Goal: Information Seeking & Learning: Learn about a topic

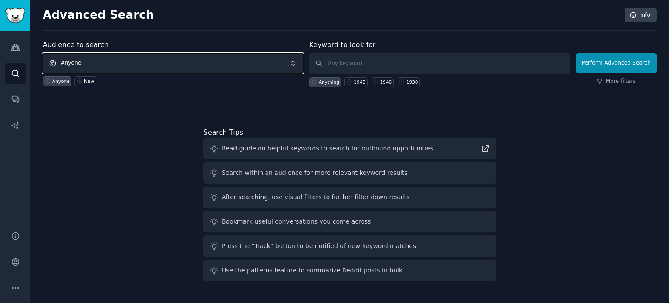
click at [165, 59] on span "Anyone" at bounding box center [173, 63] width 260 height 20
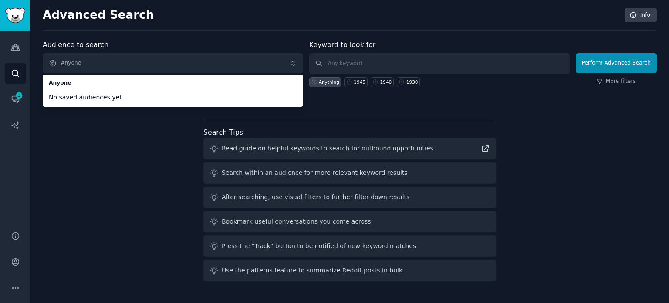
click at [120, 158] on div "Audience to search Anyone Anyone No saved audiences yet... Anyone New Keyword t…" at bounding box center [350, 162] width 614 height 245
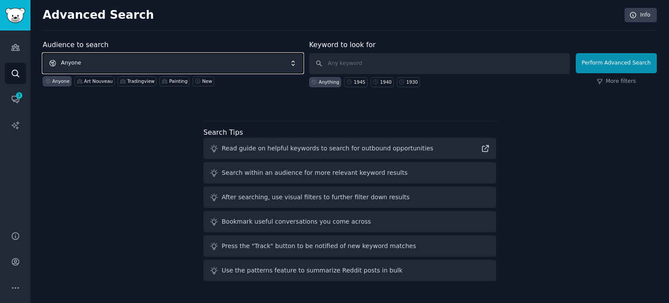
click at [98, 64] on span "Anyone" at bounding box center [173, 63] width 260 height 20
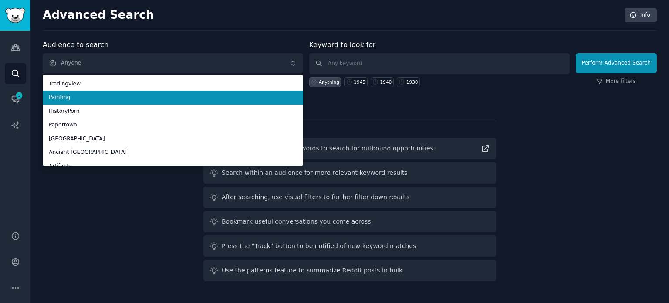
scroll to position [49, 0]
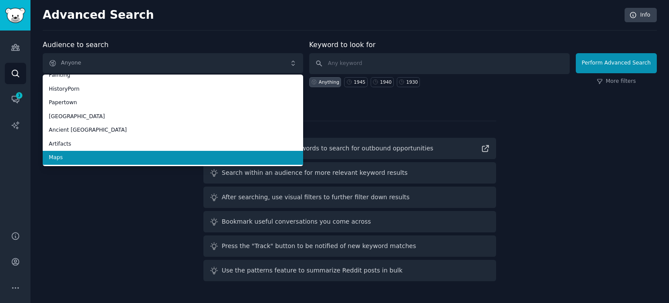
click at [84, 155] on span "Maps" at bounding box center [173, 158] width 248 height 8
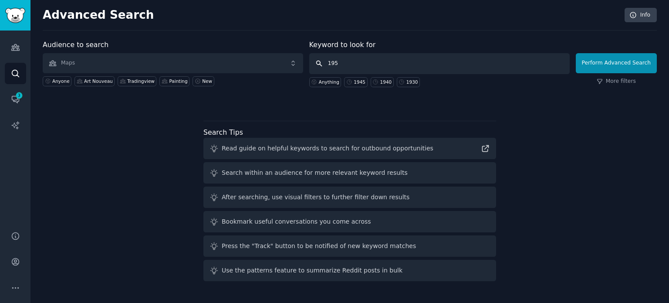
type input "1950"
click button "Perform Advanced Search" at bounding box center [615, 63] width 81 height 20
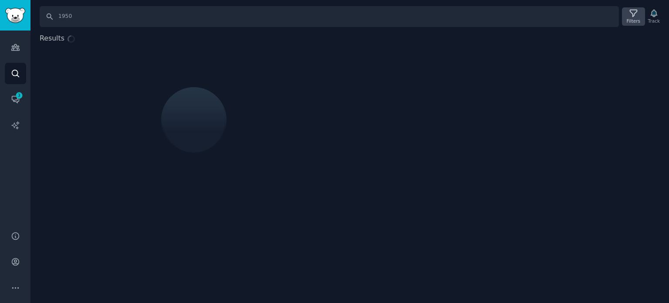
click at [632, 15] on icon at bounding box center [633, 13] width 9 height 9
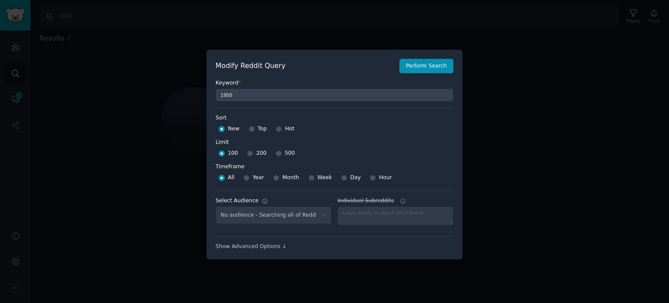
select select "f33d550f09"
click at [249, 128] on input "Top" at bounding box center [252, 129] width 6 height 6
radio input "true"
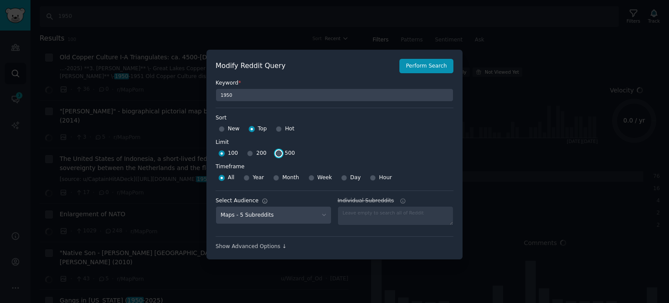
click at [276, 151] on input "500" at bounding box center [279, 153] width 6 height 6
radio input "true"
click at [425, 68] on button "Perform Search" at bounding box center [426, 66] width 54 height 15
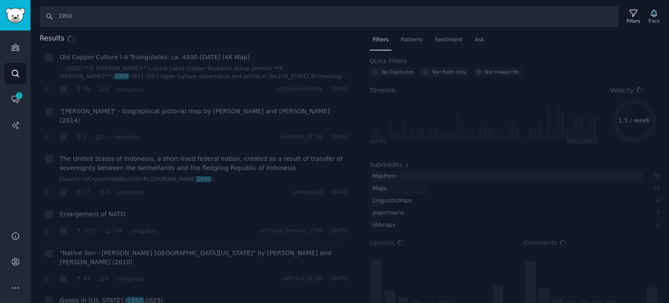
click at [360, 302] on div "Results Old Copper Culture I-A Triangulates: ca. 4500-[DATE] (4K Map) ...-2025)…" at bounding box center [349, 168] width 638 height 270
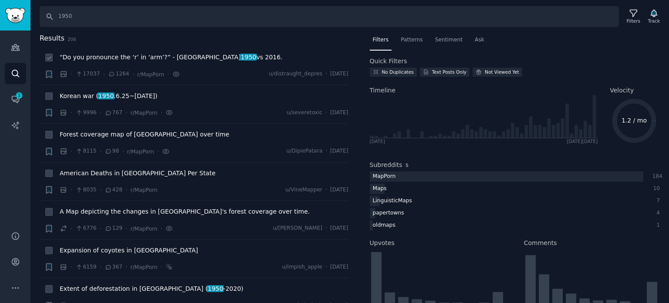
click at [106, 61] on span "“Do you pronounce the ‘r’ in ‘arm’?” - England 1950 vs 2016." at bounding box center [171, 57] width 223 height 9
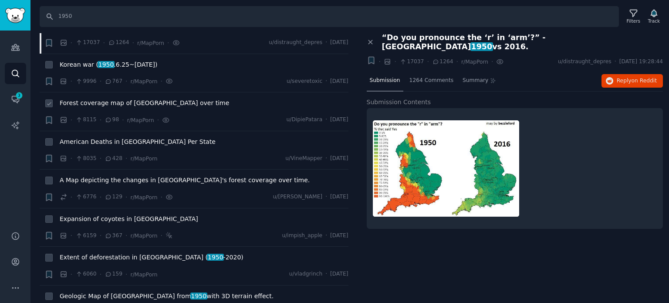
scroll to position [44, 0]
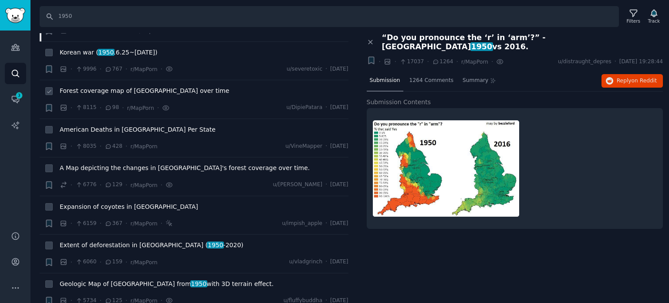
click at [132, 91] on span "Forest coverage map of [GEOGRAPHIC_DATA] over time" at bounding box center [144, 90] width 169 height 9
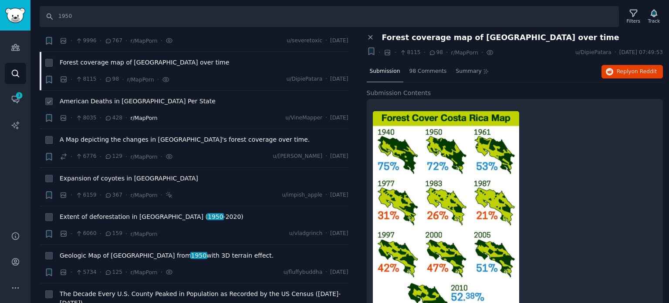
scroll to position [87, 0]
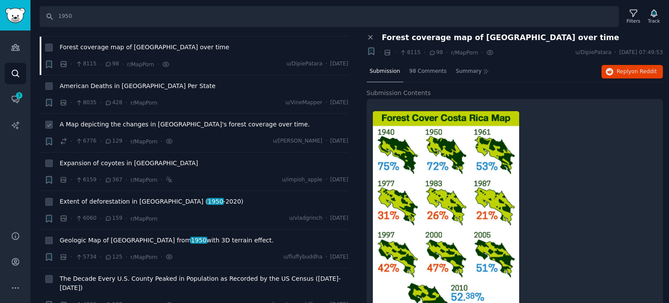
click at [101, 127] on span "A Map depicting the changes in [GEOGRAPHIC_DATA]'s forest coverage over time." at bounding box center [185, 124] width 250 height 9
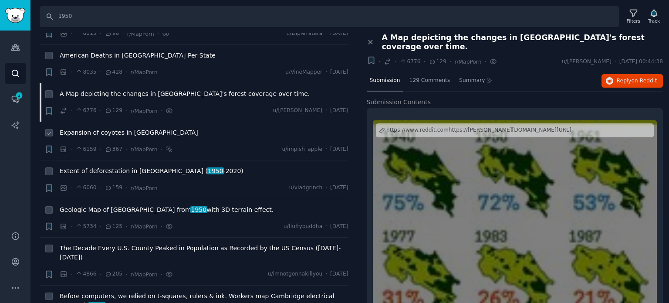
scroll to position [131, 0]
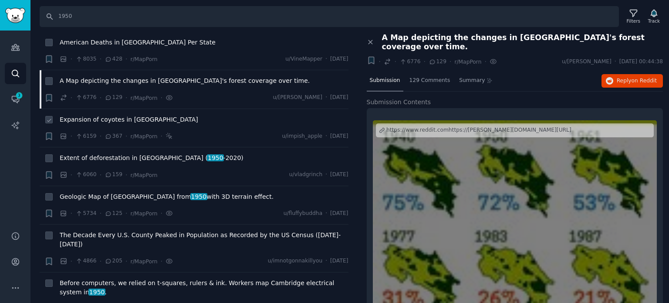
click at [120, 118] on span "Expansion of coyotes in [GEOGRAPHIC_DATA]" at bounding box center [129, 119] width 138 height 9
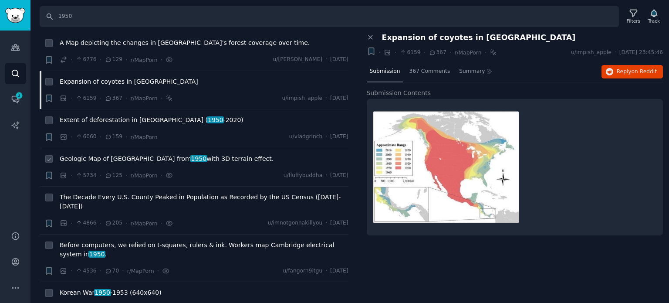
scroll to position [218, 0]
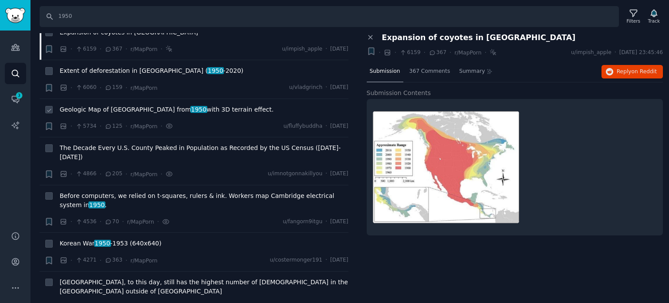
click at [109, 111] on span "Geologic Map of [GEOGRAPHIC_DATA] from 1950 with 3D terrain effect." at bounding box center [167, 109] width 214 height 9
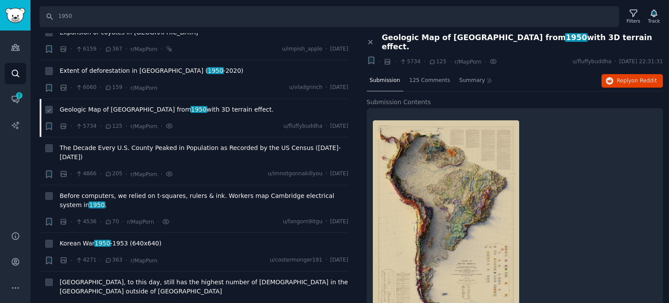
scroll to position [261, 0]
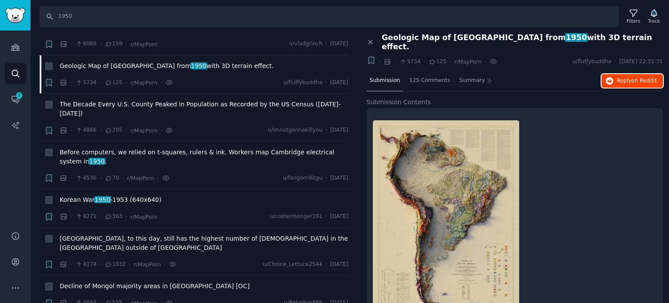
click at [607, 77] on icon "button" at bounding box center [610, 81] width 8 height 8
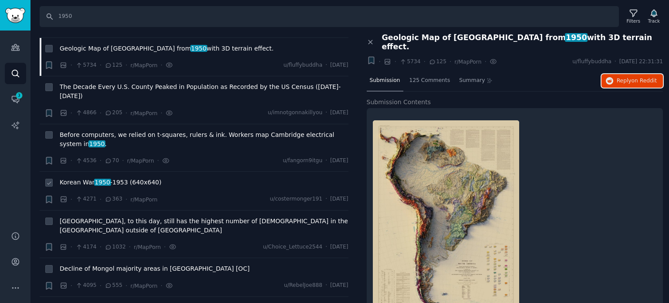
scroll to position [305, 0]
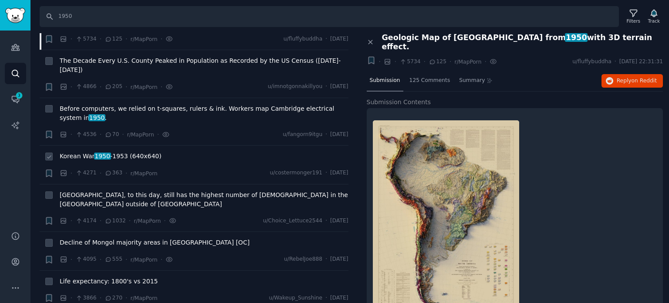
click at [108, 151] on span "Korean War [DATE] -[DATE] (640x640)" at bounding box center [111, 155] width 102 height 9
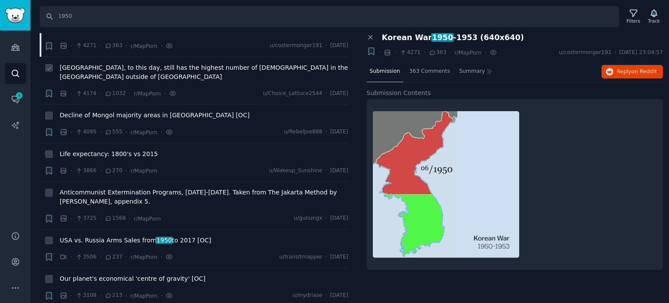
scroll to position [435, 0]
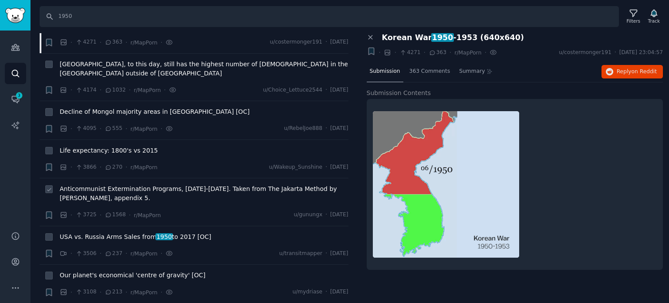
click at [110, 184] on span "Anticommunist Extermination Programs, [DATE]-[DATE]. Taken from The Jakarta Met…" at bounding box center [204, 193] width 289 height 18
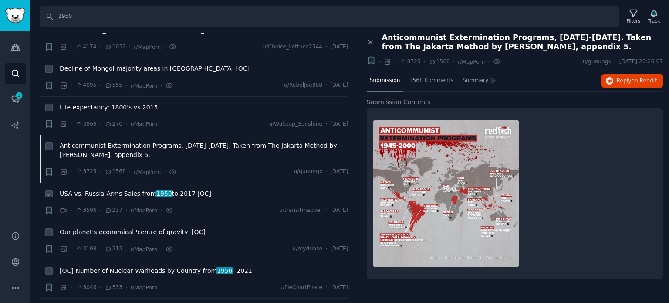
scroll to position [479, 0]
click at [117, 188] on span "USA vs. Russia Arms Sales from [DATE] to [DATE] [OC]" at bounding box center [135, 192] width 151 height 9
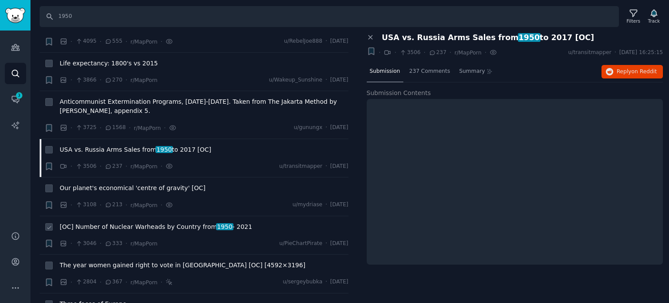
scroll to position [566, 0]
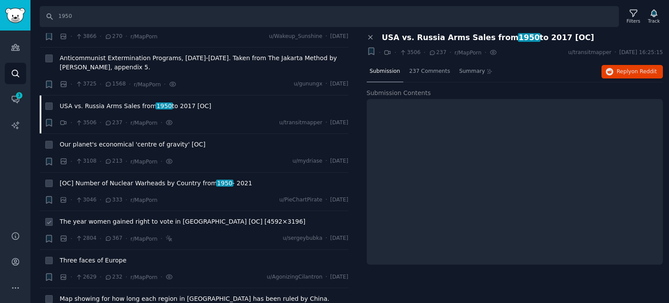
click at [104, 217] on span "The year women gained right to vote in [GEOGRAPHIC_DATA] [OC] [4592×3196]" at bounding box center [183, 221] width 246 height 9
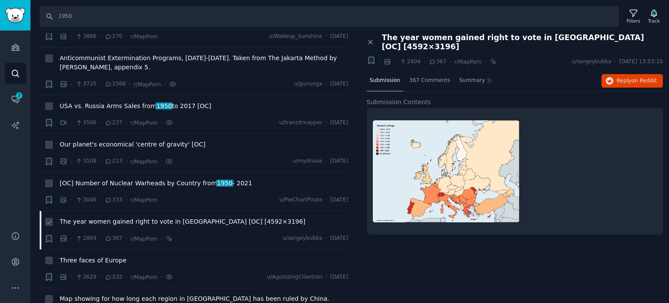
scroll to position [653, 0]
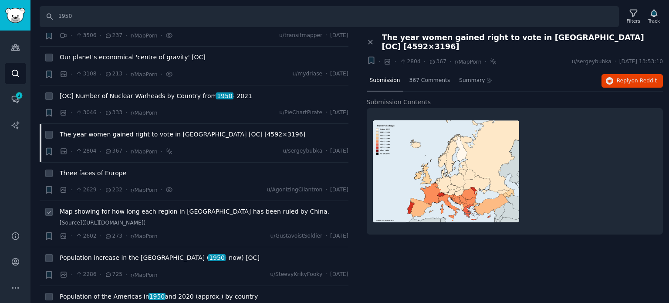
click at [103, 207] on span "Map showing for how long each region in [GEOGRAPHIC_DATA] has been ruled by Chi…" at bounding box center [194, 211] width 269 height 9
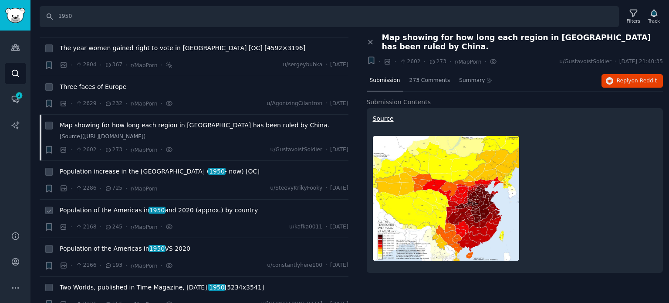
scroll to position [740, 0]
click at [113, 205] on span "Population of the Americas in [DATE] and 2020 (approx.) by country" at bounding box center [159, 209] width 198 height 9
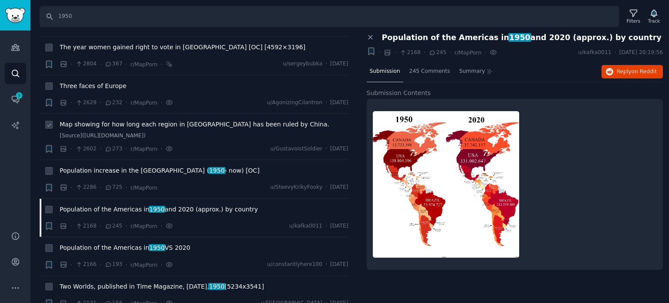
scroll to position [696, 0]
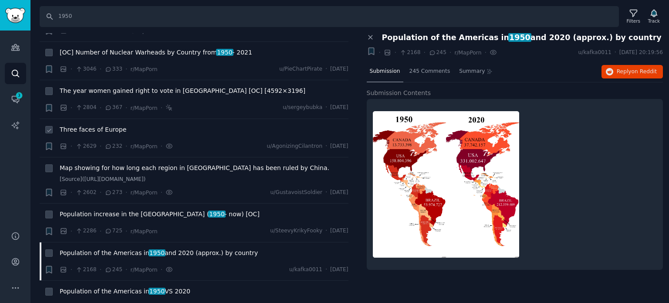
click at [96, 125] on span "Three faces of Europe" at bounding box center [93, 129] width 67 height 9
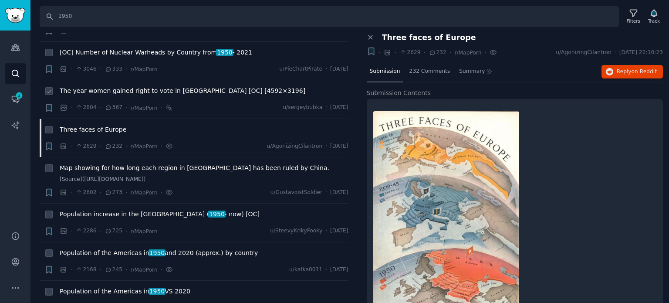
click at [123, 86] on span "The year women gained right to vote in [GEOGRAPHIC_DATA] [OC] [4592×3196]" at bounding box center [183, 90] width 246 height 9
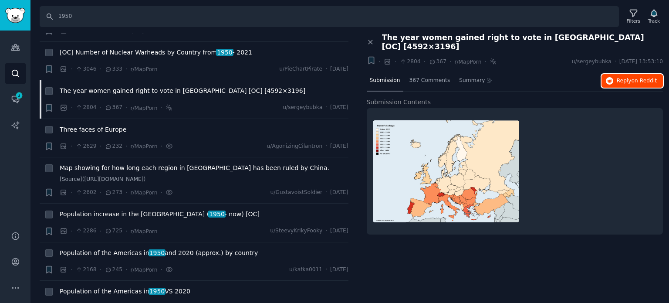
click at [625, 77] on span "Reply on Reddit" at bounding box center [636, 81] width 40 height 8
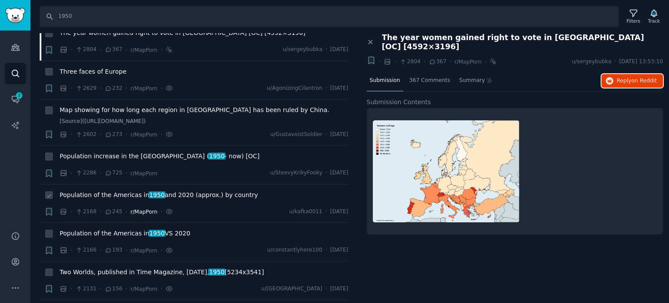
scroll to position [784, 0]
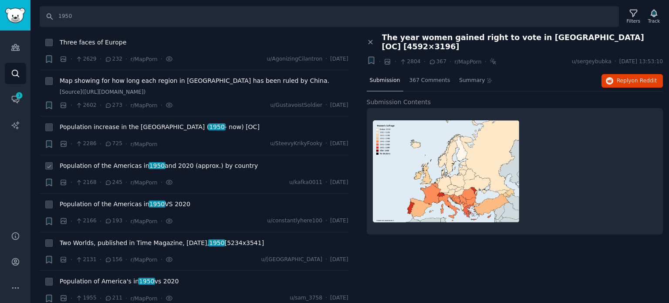
click at [104, 161] on span "Population of the Americas in [DATE] and 2020 (approx.) by country" at bounding box center [159, 165] width 198 height 9
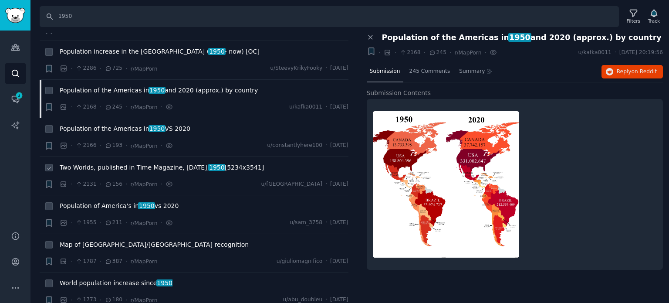
scroll to position [871, 0]
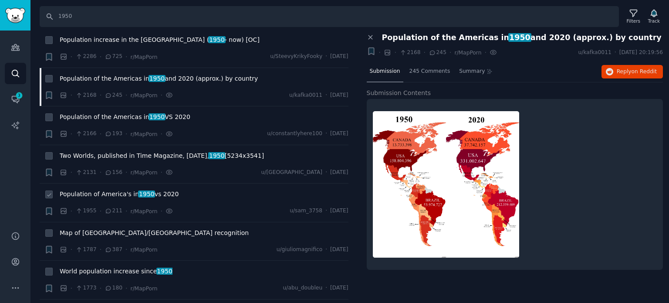
click at [84, 189] on span "Population of America's in [DATE] vs 2020" at bounding box center [119, 193] width 119 height 9
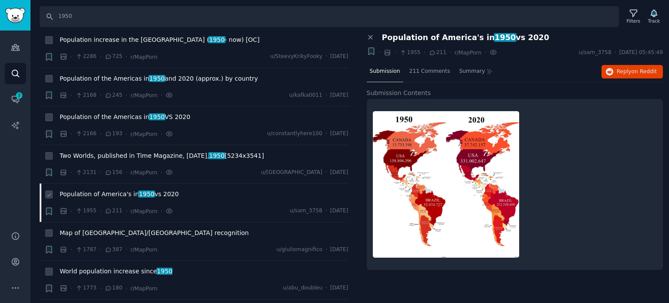
scroll to position [958, 0]
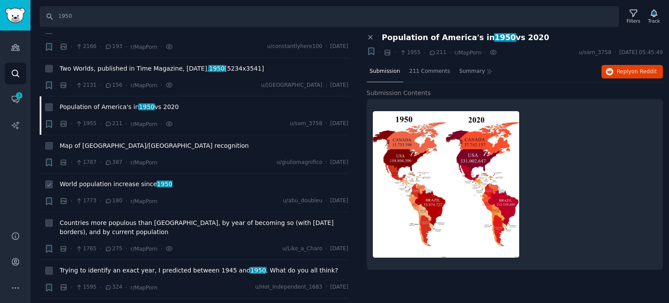
click at [94, 179] on span "World population increase since [DATE]" at bounding box center [116, 183] width 113 height 9
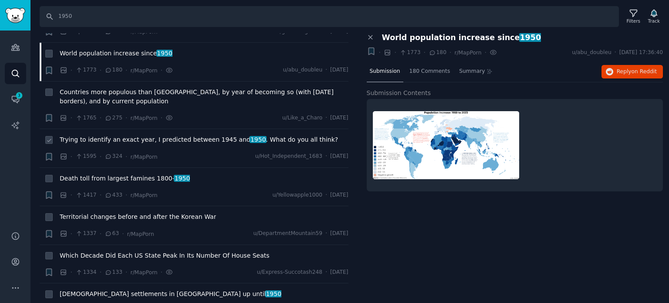
scroll to position [1132, 0]
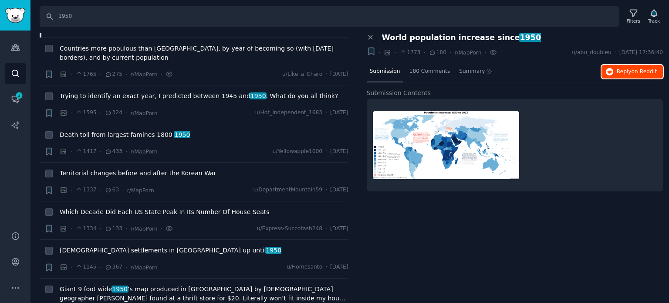
click at [634, 72] on span "on Reddit" at bounding box center [643, 71] width 25 height 6
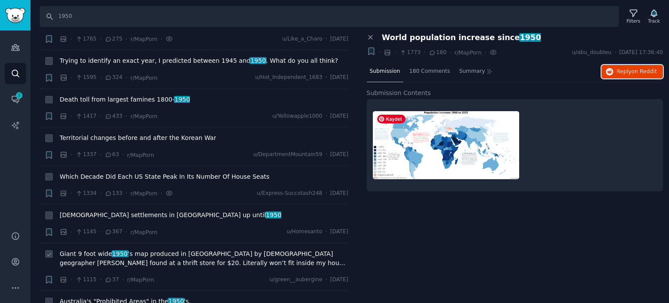
scroll to position [1219, 0]
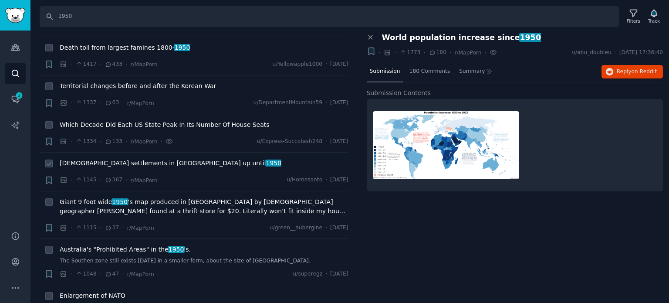
click at [118, 158] on span "[DEMOGRAPHIC_DATA] settlements in [GEOGRAPHIC_DATA] up until [DATE]" at bounding box center [171, 162] width 222 height 9
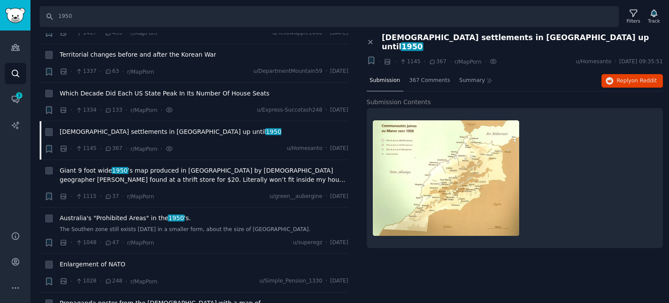
scroll to position [1262, 0]
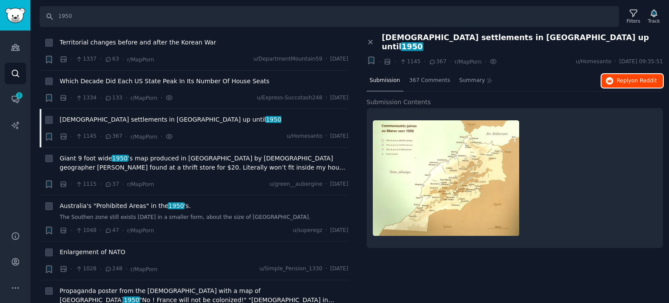
click at [637, 77] on span "on Reddit" at bounding box center [643, 80] width 25 height 6
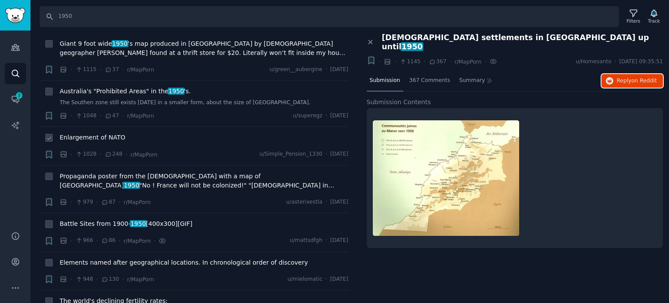
scroll to position [1393, 0]
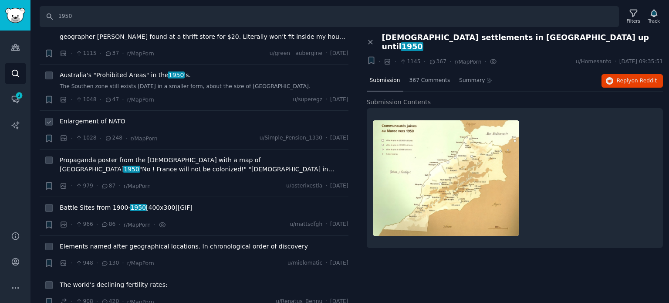
click at [83, 117] on span "Enlargement of NATO" at bounding box center [93, 121] width 66 height 9
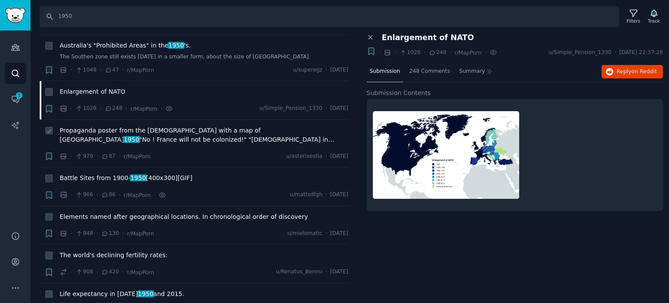
scroll to position [1437, 0]
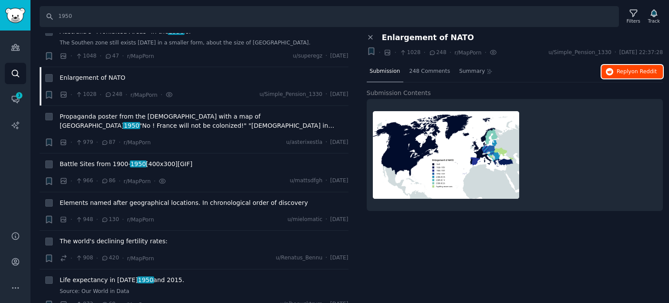
click at [623, 73] on span "Reply on Reddit" at bounding box center [636, 72] width 40 height 8
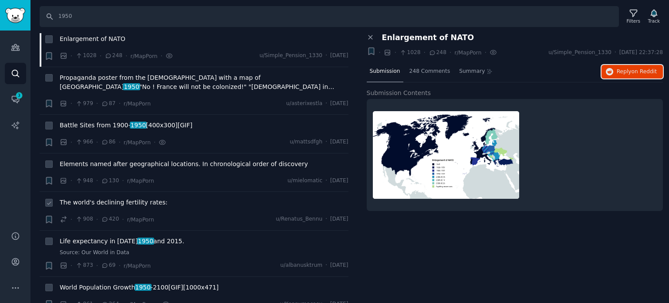
scroll to position [1524, 0]
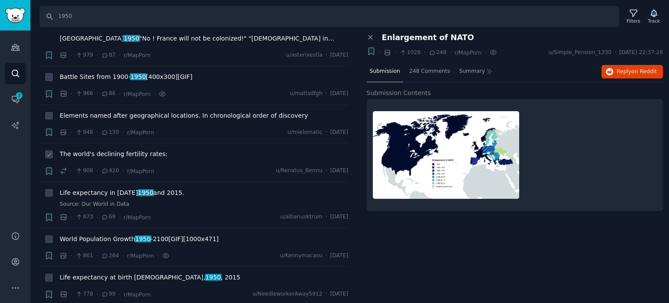
click at [88, 149] on span "The world's declining fertility rates:" at bounding box center [114, 153] width 108 height 9
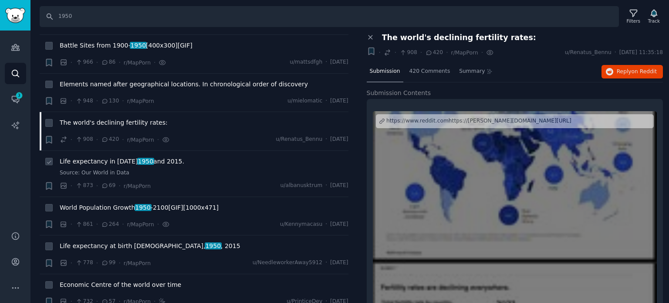
scroll to position [1567, 0]
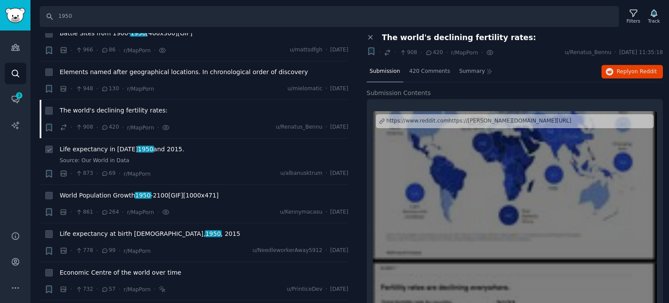
click at [102, 145] on span "Life expectancy in [DATE] 1950 and 2015." at bounding box center [122, 149] width 124 height 9
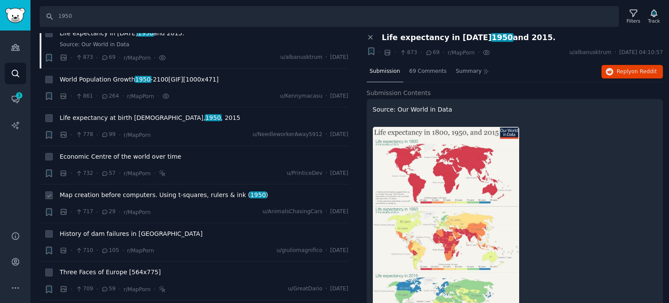
scroll to position [1698, 0]
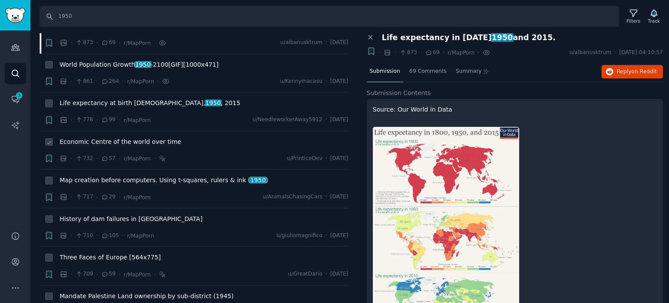
click at [94, 137] on span "Economic Centre of the world over time" at bounding box center [120, 141] width 121 height 9
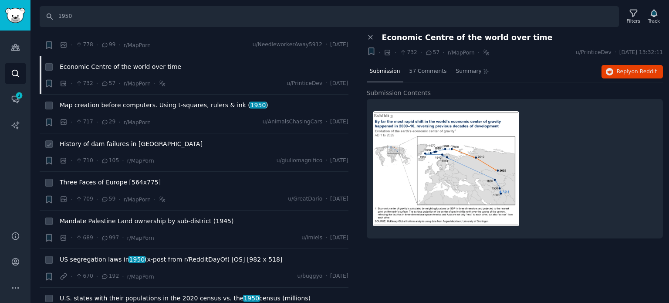
scroll to position [1785, 0]
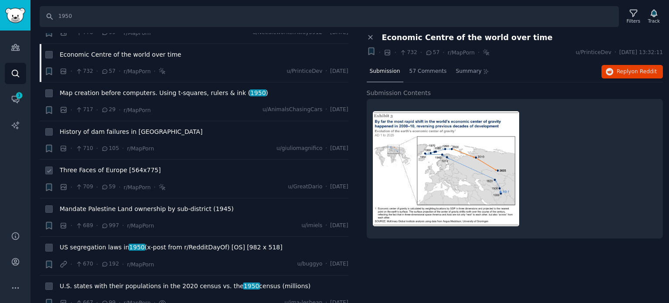
click at [91, 165] on span "Three Faces of Europe [564x775]" at bounding box center [110, 169] width 101 height 9
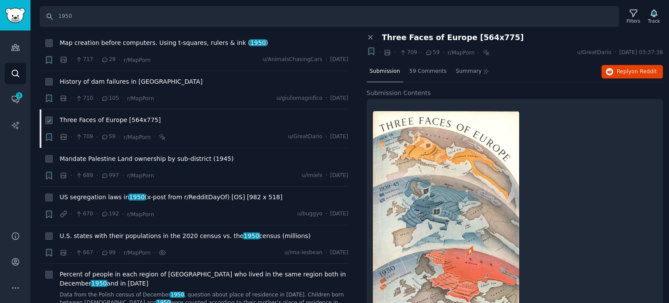
scroll to position [1872, 0]
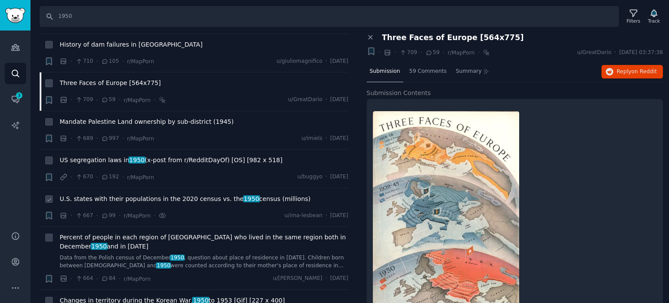
click at [91, 194] on span "U.S. states with their populations in the 2020 census vs. the 1950 census (mill…" at bounding box center [185, 198] width 251 height 9
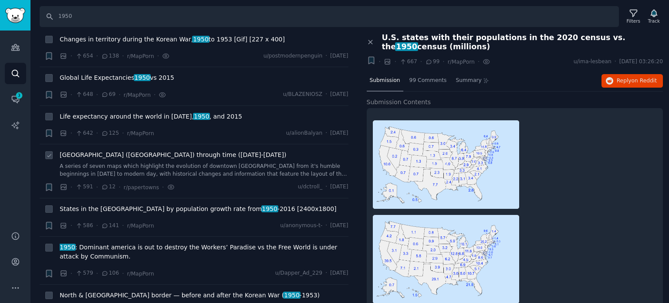
scroll to position [2133, 0]
click at [131, 150] on span "[GEOGRAPHIC_DATA] ([GEOGRAPHIC_DATA]) through time ([DATE]-[DATE])" at bounding box center [173, 154] width 226 height 9
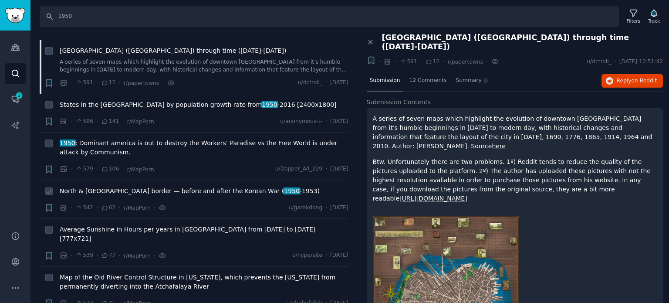
scroll to position [2264, 0]
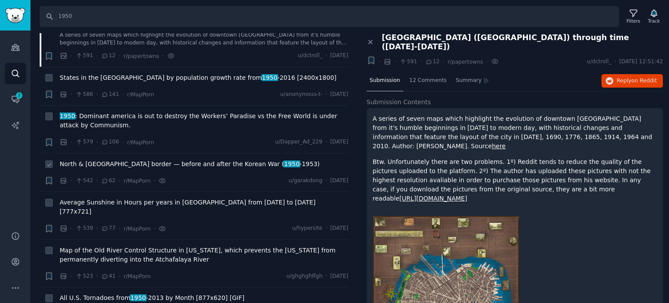
click at [138, 159] on span "North & [GEOGRAPHIC_DATA] border — before and after the Korean War ( [DATE] -[D…" at bounding box center [190, 163] width 260 height 9
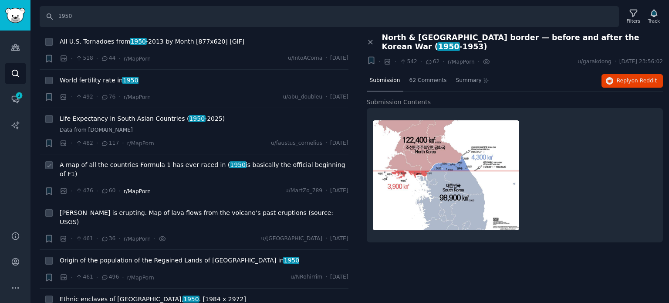
scroll to position [2525, 0]
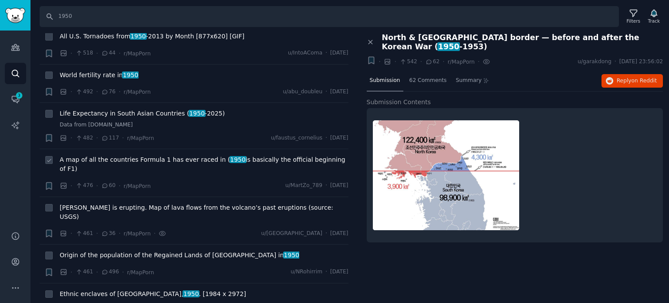
click at [125, 155] on span "A map of all the countries Formula 1 has ever raced in ( 1950 is basically the …" at bounding box center [204, 164] width 289 height 18
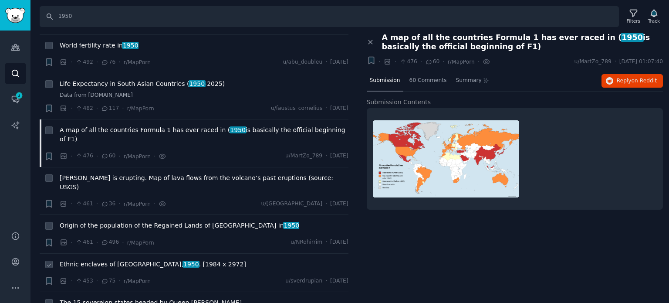
scroll to position [2655, 0]
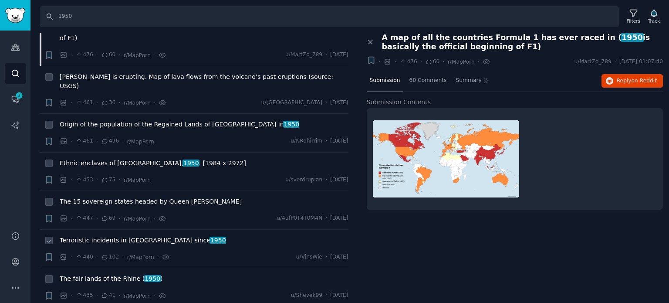
click at [84, 236] on span "Terroristic incidents in [GEOGRAPHIC_DATA] since [DATE]" at bounding box center [143, 240] width 166 height 9
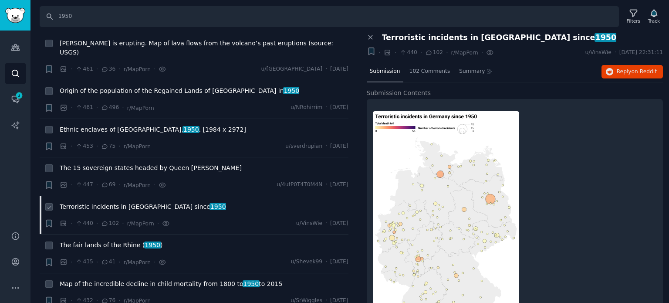
scroll to position [2742, 0]
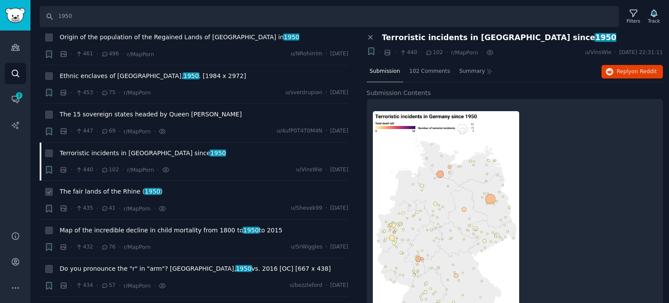
click at [98, 187] on span "The fair lands of the Rhine ( 1950 )" at bounding box center [111, 191] width 103 height 9
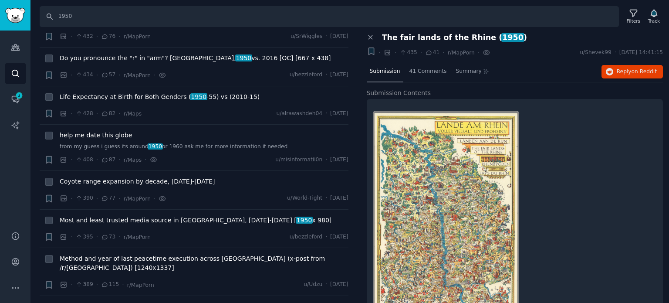
scroll to position [3047, 0]
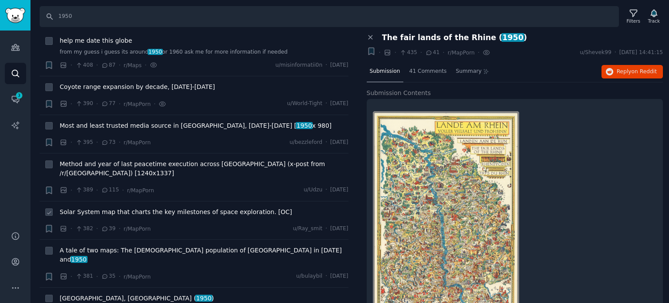
click at [104, 207] on span "Solar System map that charts the key milestones of space exploration. [OC]" at bounding box center [176, 211] width 232 height 9
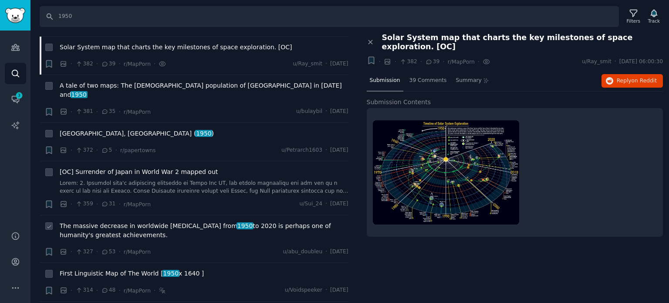
scroll to position [3265, 0]
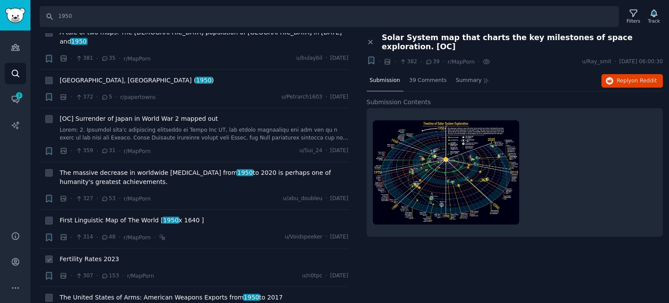
click at [84, 254] on span "Fertility Rates 2023" at bounding box center [90, 258] width 60 height 9
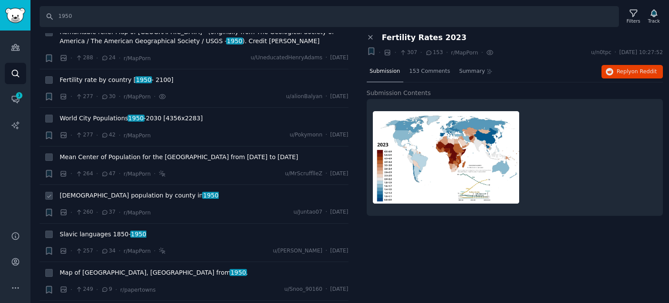
scroll to position [3613, 0]
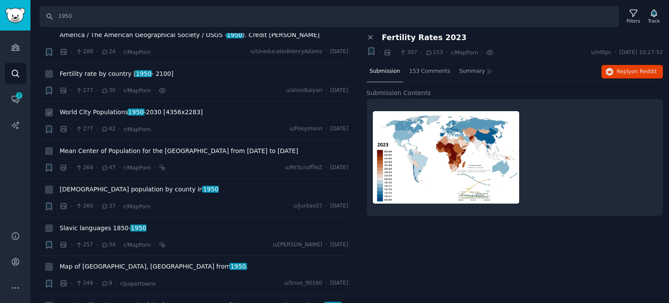
click at [144, 108] on span "World City Populations [DATE] -[DATE] [4356x2283]" at bounding box center [131, 112] width 143 height 9
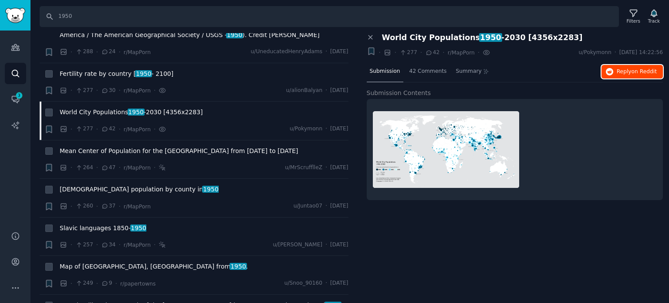
click at [637, 69] on span "on Reddit" at bounding box center [643, 71] width 25 height 6
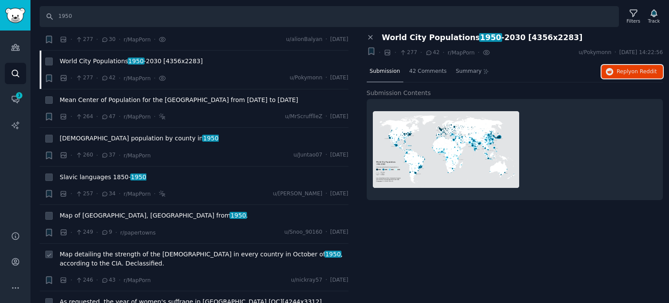
scroll to position [3744, 0]
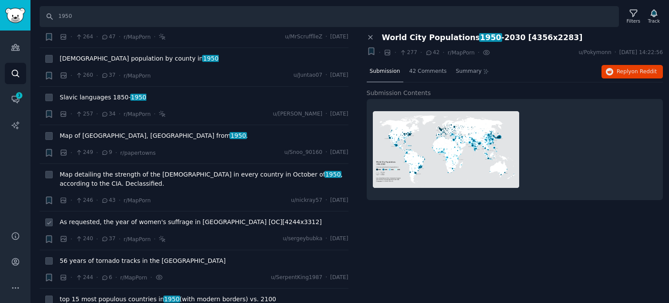
click at [114, 217] on span "As requested, the year of women's suffrage in [GEOGRAPHIC_DATA] [OC][4244x3312]" at bounding box center [191, 221] width 262 height 9
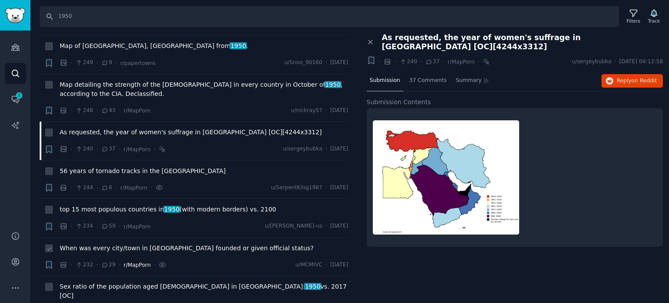
scroll to position [3874, 0]
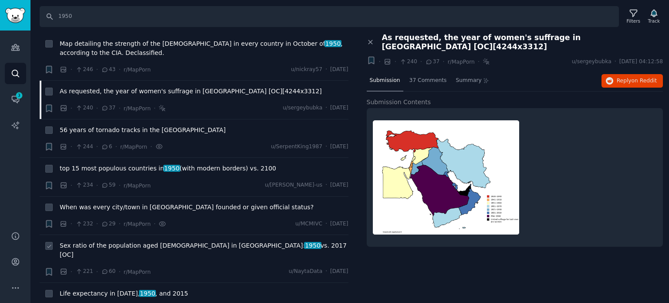
click at [92, 241] on span "Sex ratio of the population aged [DEMOGRAPHIC_DATA] in [GEOGRAPHIC_DATA]: 1950 …" at bounding box center [204, 250] width 289 height 18
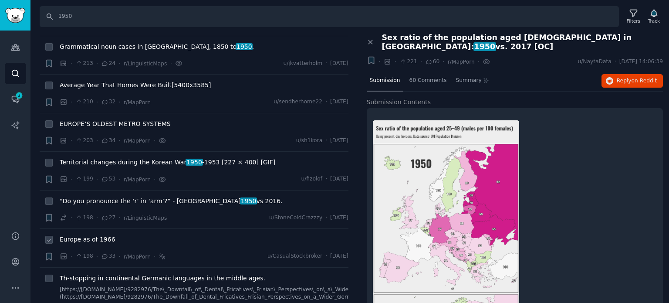
scroll to position [4222, 0]
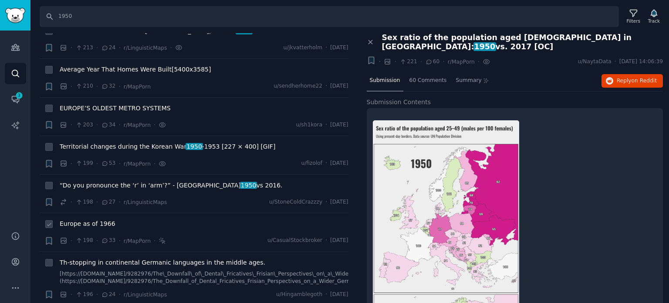
click at [85, 219] on span "Europe as of 1966" at bounding box center [88, 223] width 56 height 9
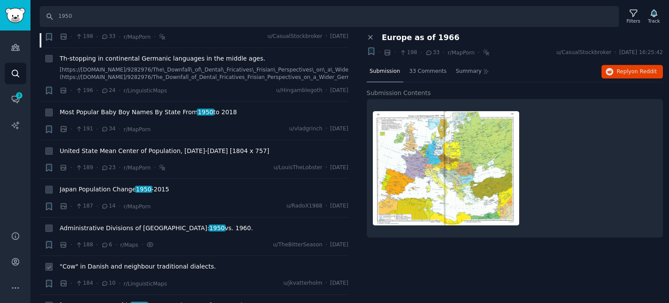
scroll to position [4440, 0]
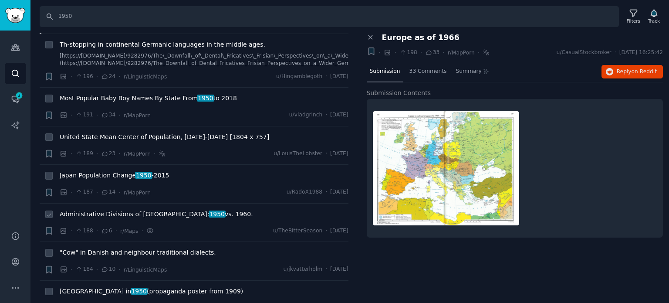
click at [94, 209] on span "Administrative Divisions of Africa: 1950 vs. 1960." at bounding box center [156, 213] width 193 height 9
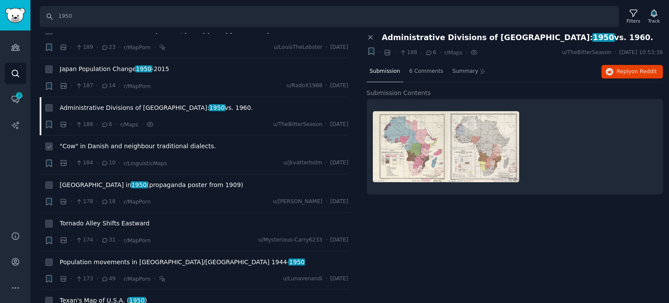
scroll to position [4571, 0]
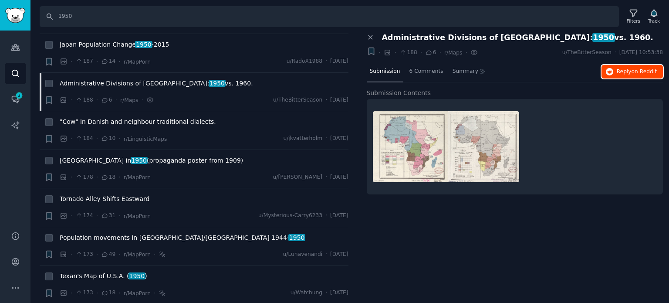
click at [618, 65] on button "Reply on Reddit" at bounding box center [631, 72] width 61 height 14
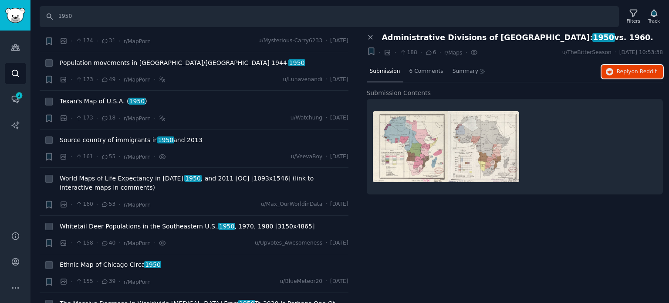
scroll to position [4788, 0]
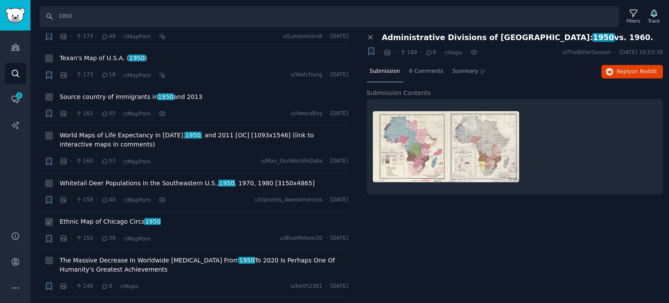
click at [134, 217] on div "Ethnic Map of Chicago Circa [DATE]" at bounding box center [204, 223] width 289 height 12
click at [134, 217] on span "Ethnic Map of Chicago Circa [DATE]" at bounding box center [110, 221] width 101 height 9
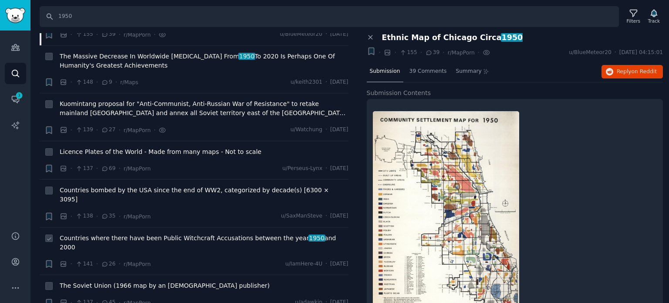
scroll to position [5006, 0]
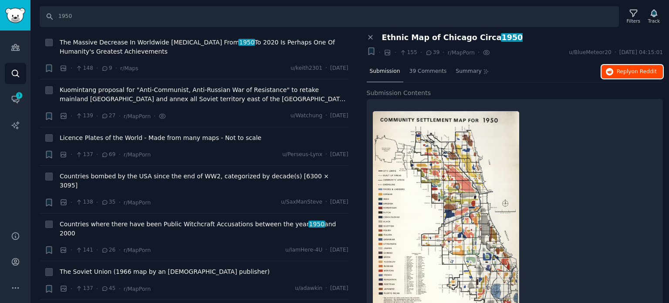
click at [630, 75] on button "Reply on Reddit" at bounding box center [631, 72] width 61 height 14
click at [98, 219] on span "Countries where there have been Public Witchcraft Accusations between the year …" at bounding box center [204, 228] width 289 height 18
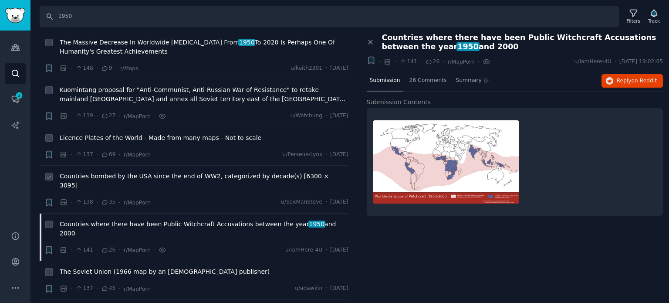
click at [164, 172] on span "Countries bombed by the USA since the end of WW2, categorized by decade(s) [630…" at bounding box center [204, 181] width 289 height 18
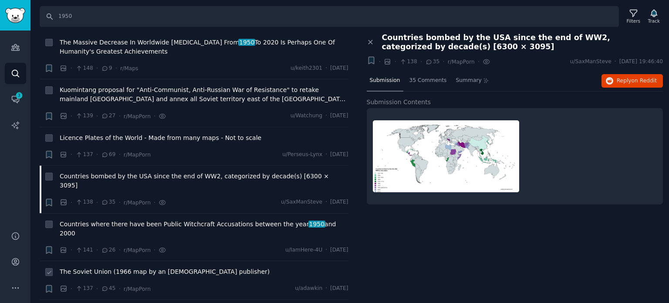
click at [106, 267] on span "The Soviet Union (1966 map by an [DEMOGRAPHIC_DATA] publisher)" at bounding box center [165, 271] width 210 height 9
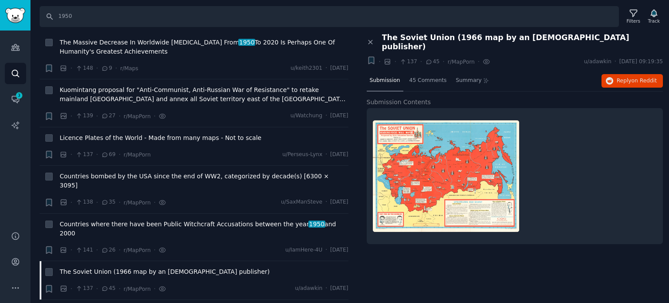
scroll to position [5050, 0]
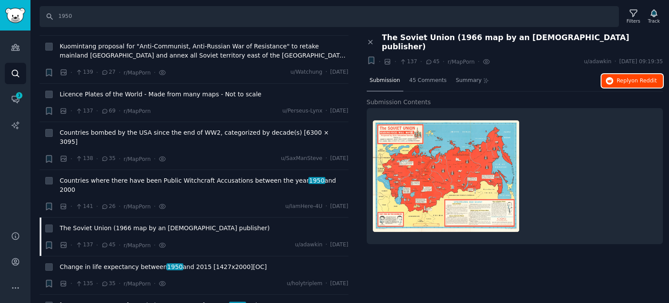
click at [629, 77] on span "Reply on Reddit" at bounding box center [636, 81] width 40 height 8
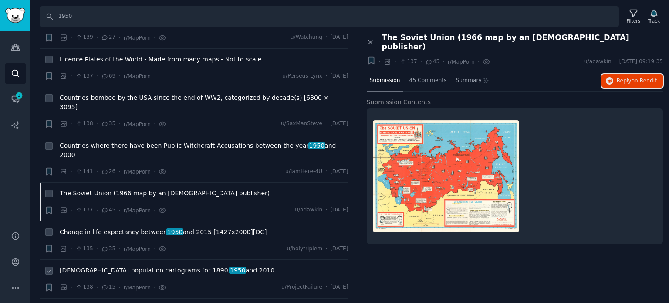
scroll to position [5137, 0]
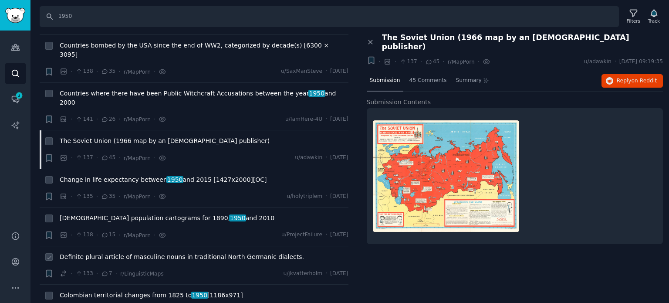
click at [90, 252] on span "Definite plural article of masculine nouns in traditional North Germanic dialec…" at bounding box center [182, 256] width 244 height 9
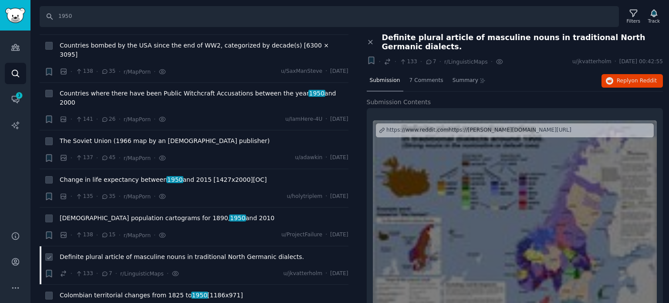
scroll to position [5224, 0]
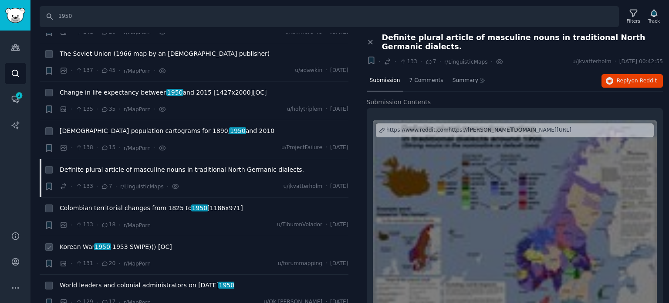
click at [91, 242] on span "Korean War [DATE] -[DATE] SWIPE⟩⟩⟩ [OC]" at bounding box center [116, 246] width 112 height 9
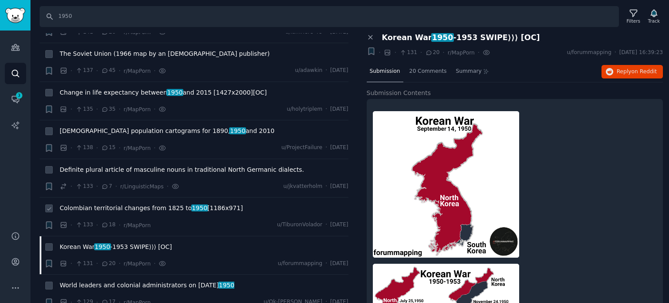
click at [119, 203] on span "Colombian territorial changes from [DATE] to [DATE] [1186x971]" at bounding box center [151, 207] width 183 height 9
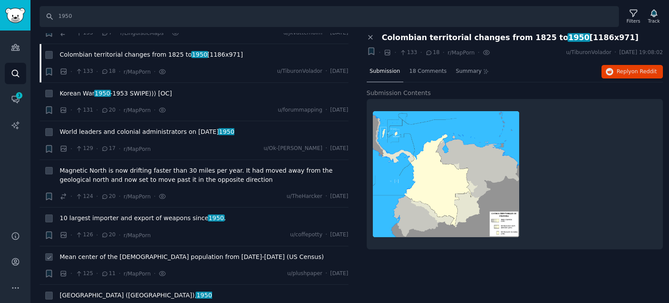
scroll to position [5398, 0]
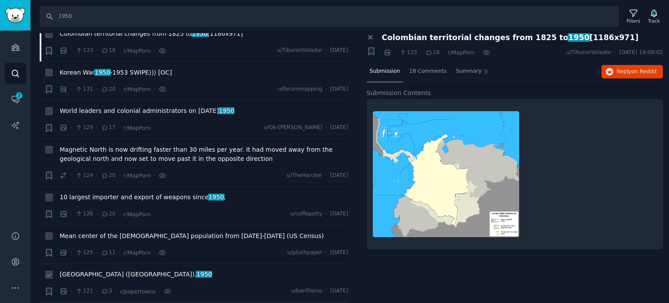
click at [82, 269] on span "[GEOGRAPHIC_DATA] ([GEOGRAPHIC_DATA]), 1950" at bounding box center [136, 273] width 152 height 9
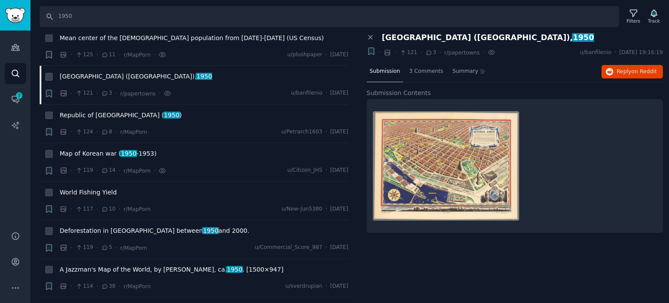
scroll to position [5615, 0]
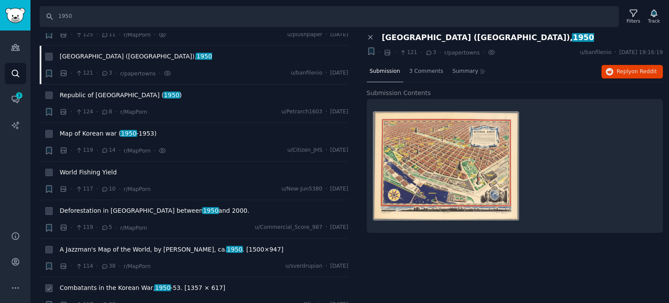
click at [98, 283] on span "Combatants in the Korean War, 1950 -53. [1357 × 617]" at bounding box center [142, 287] width 165 height 9
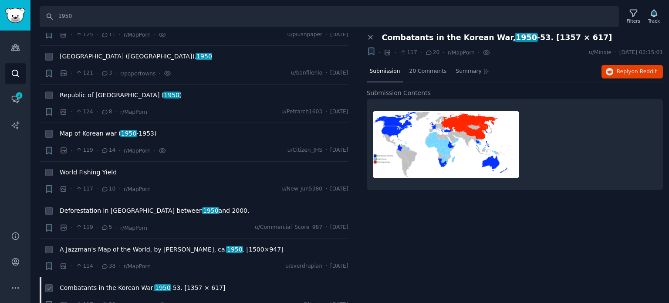
scroll to position [5703, 0]
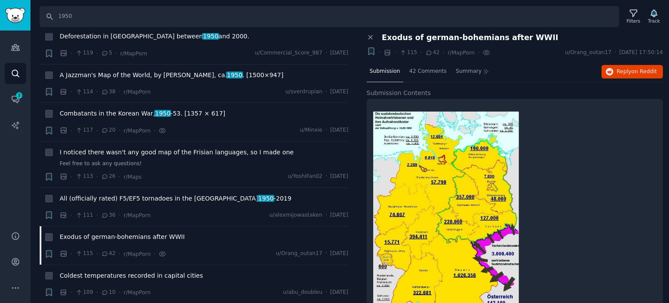
scroll to position [5833, 0]
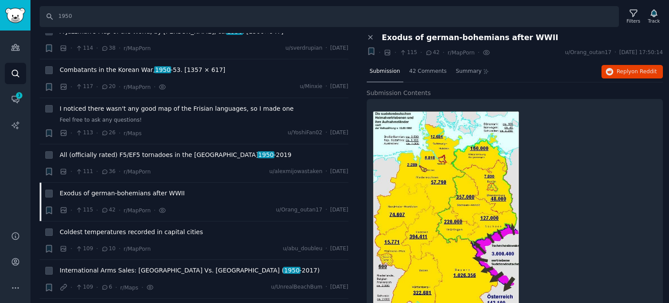
click at [169, 302] on span "1950" at bounding box center [177, 308] width 17 height 7
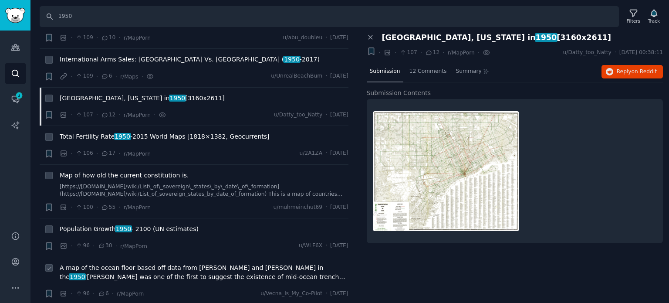
scroll to position [6094, 0]
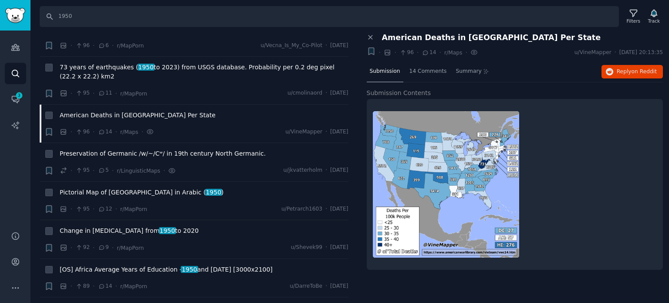
scroll to position [6356, 0]
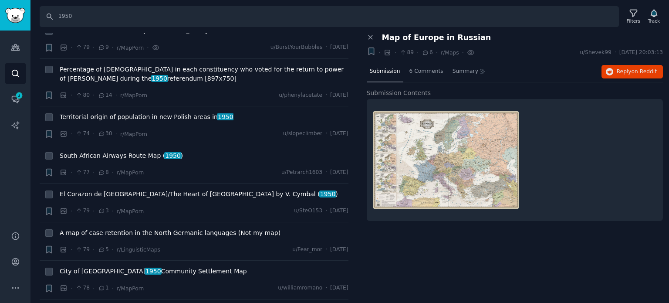
scroll to position [7008, 0]
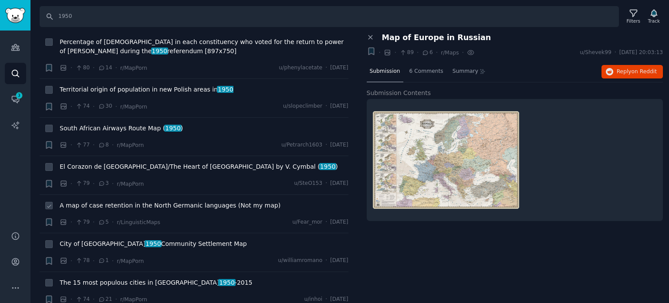
click at [121, 201] on span "A map of case retention in the North Germanic languages (Not my map)" at bounding box center [170, 205] width 221 height 9
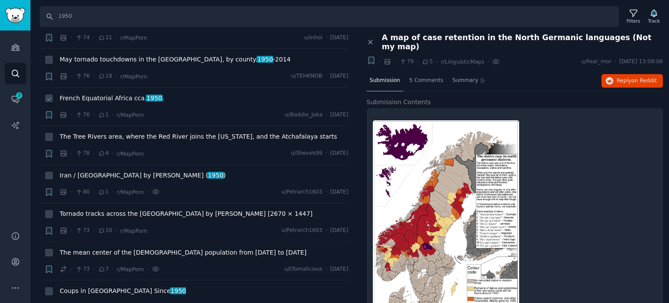
scroll to position [7313, 0]
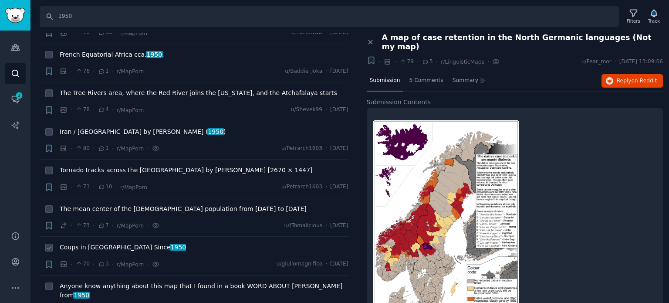
click at [110, 242] on span "Coups in [GEOGRAPHIC_DATA] Since [DATE]" at bounding box center [123, 246] width 126 height 9
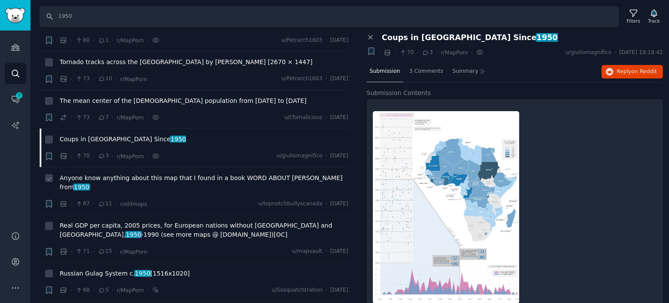
scroll to position [7444, 0]
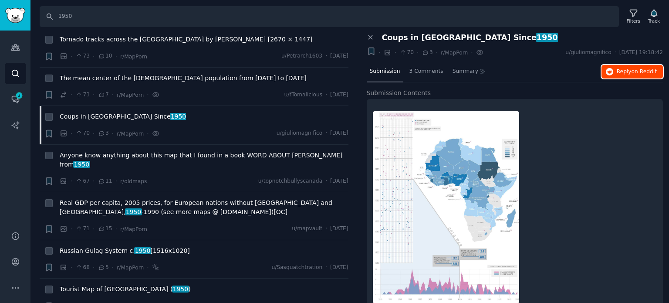
click at [619, 71] on span "Reply on Reddit" at bounding box center [636, 72] width 40 height 8
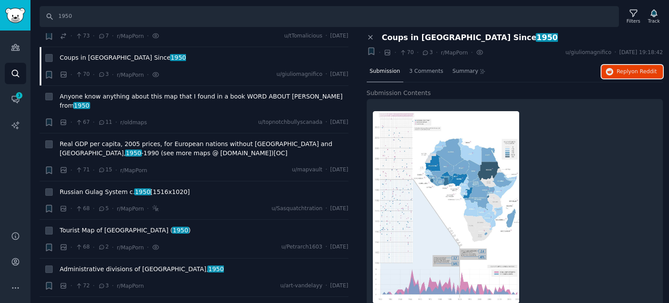
scroll to position [7661, 0]
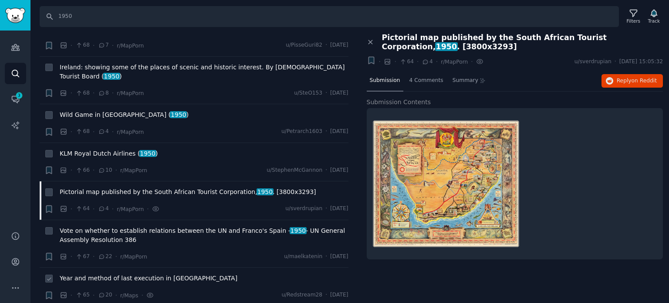
scroll to position [7792, 0]
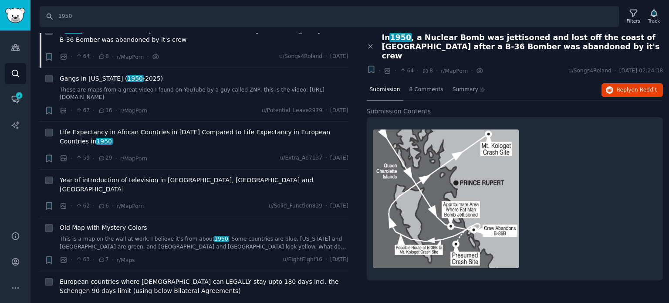
scroll to position [8107, 0]
